Goal: Information Seeking & Learning: Learn about a topic

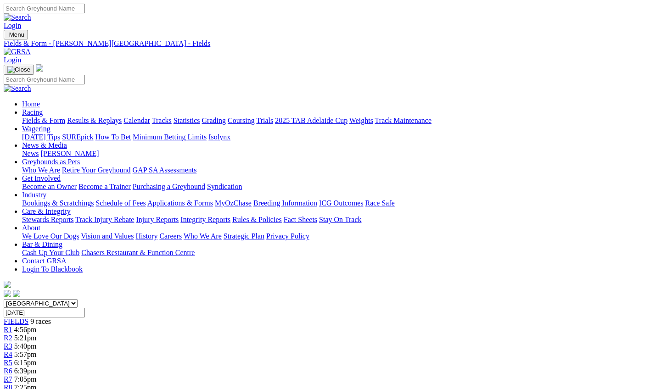
click at [85, 308] on input "[DATE]" at bounding box center [44, 313] width 81 height 10
type input "Monday, 25 Aug 2025"
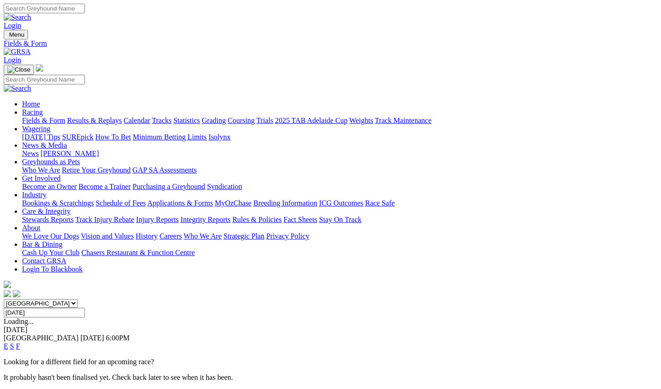
click at [20, 342] on link "F" at bounding box center [18, 346] width 4 height 8
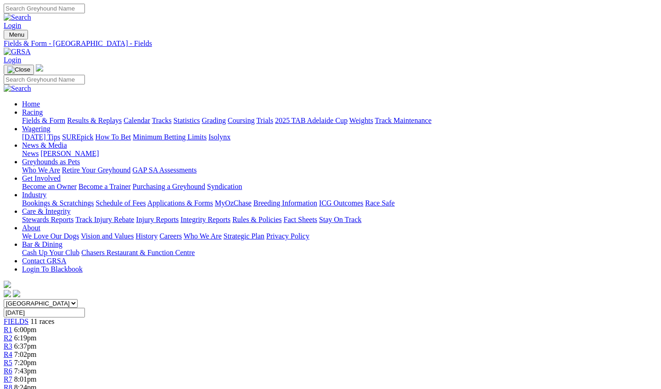
click at [85, 308] on input "[DATE]" at bounding box center [44, 313] width 81 height 10
type input "Tuesday, 26 Aug 2025"
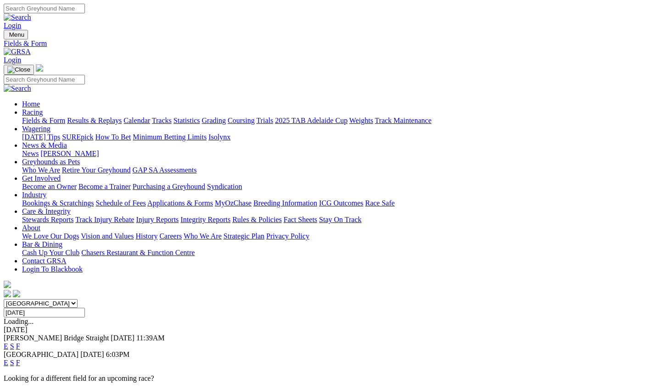
click at [20, 342] on link "F" at bounding box center [18, 346] width 4 height 8
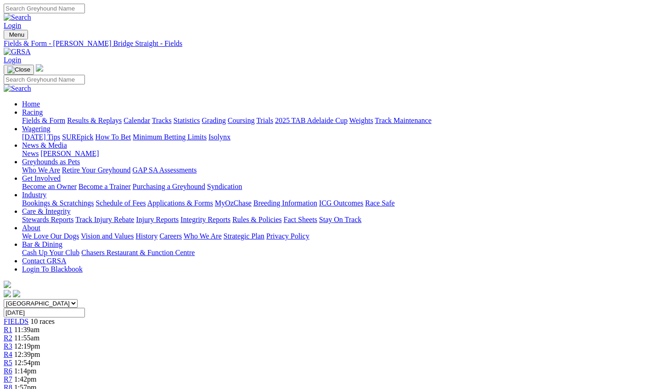
click at [85, 308] on input "[DATE]" at bounding box center [44, 313] width 81 height 10
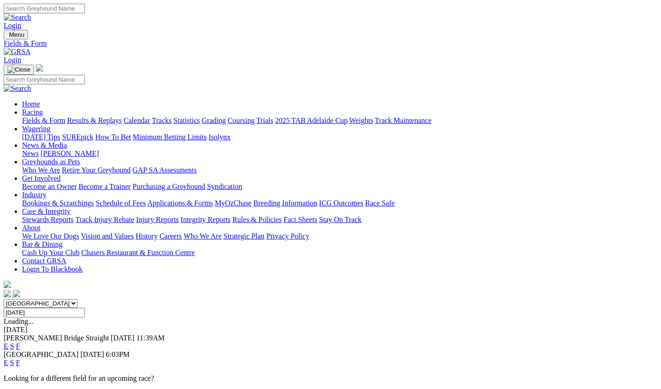
click at [20, 359] on link "F" at bounding box center [18, 363] width 4 height 8
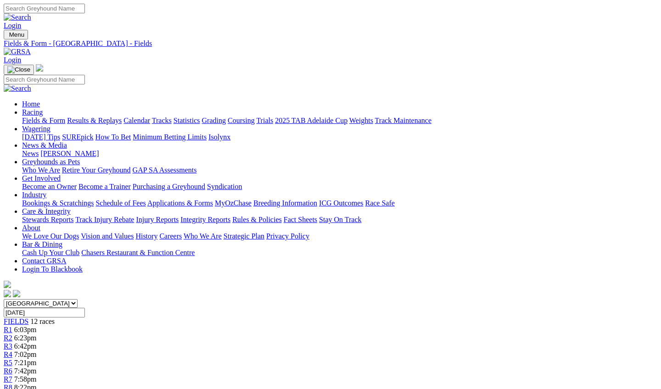
click at [85, 308] on input "[DATE]" at bounding box center [44, 313] width 81 height 10
type input "[DATE]"
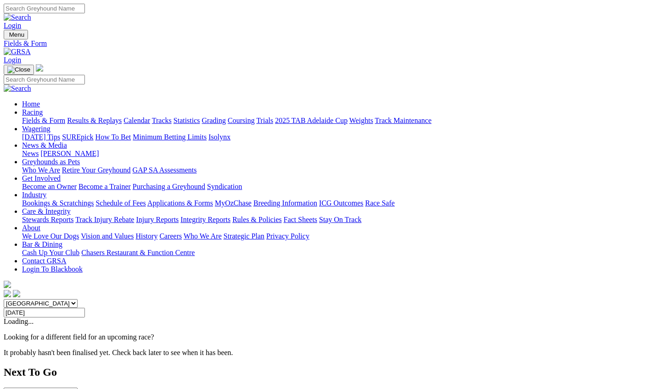
click at [67, 141] on link "News & Media" at bounding box center [44, 145] width 45 height 8
click at [36, 117] on link "Fields & Form" at bounding box center [43, 121] width 43 height 8
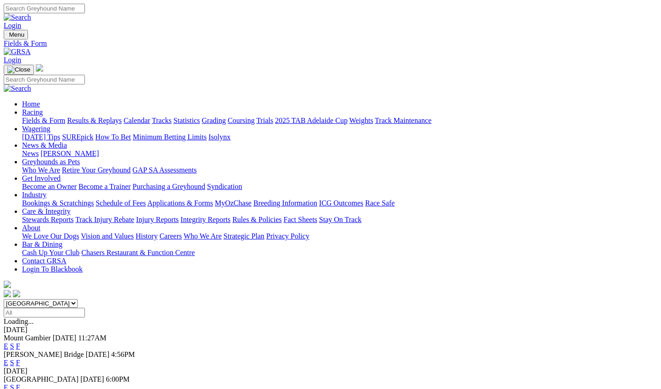
click at [39, 150] on link "News" at bounding box center [30, 154] width 17 height 8
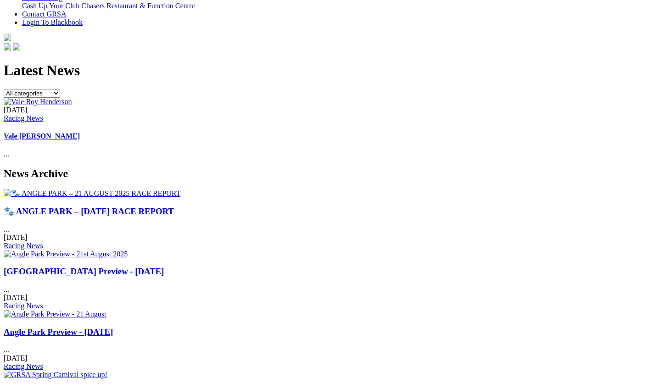
scroll to position [247, 0]
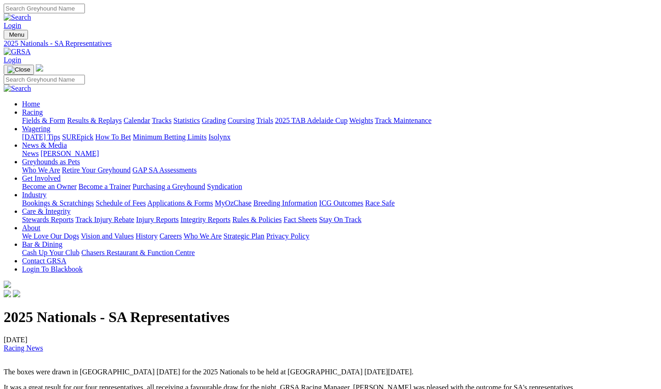
click at [99, 150] on link "[PERSON_NAME]" at bounding box center [69, 154] width 58 height 8
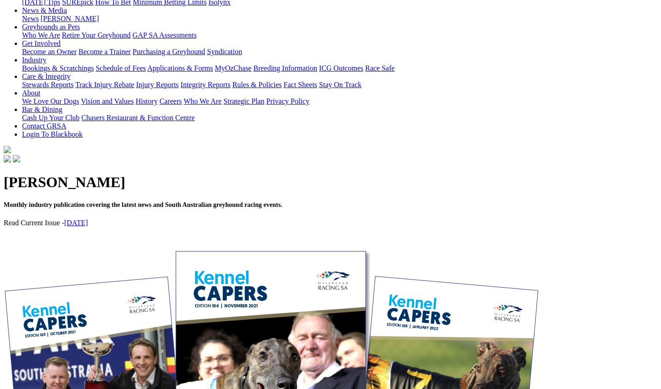
scroll to position [135, 0]
